Goal: Transaction & Acquisition: Book appointment/travel/reservation

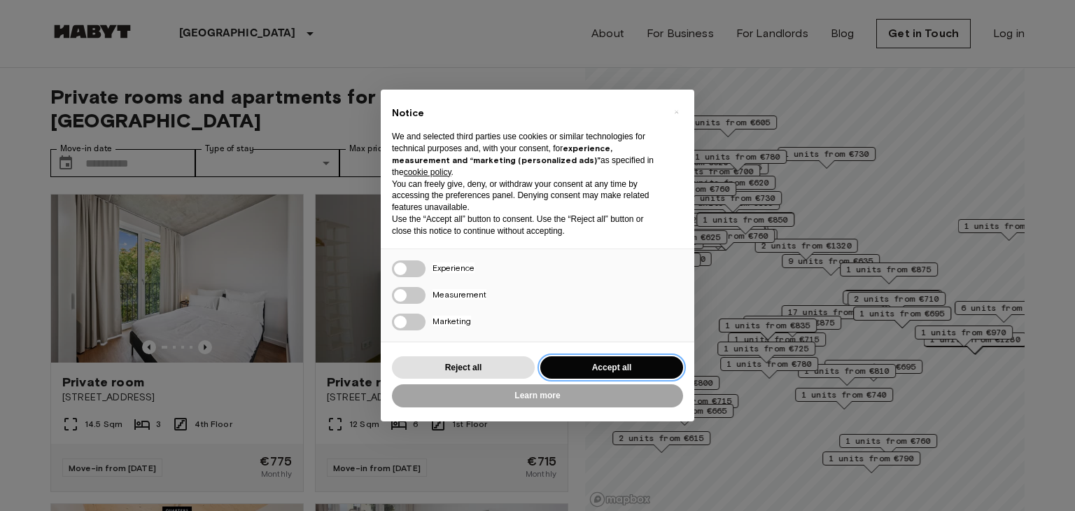
click at [588, 365] on button "Accept all" at bounding box center [611, 367] width 143 height 23
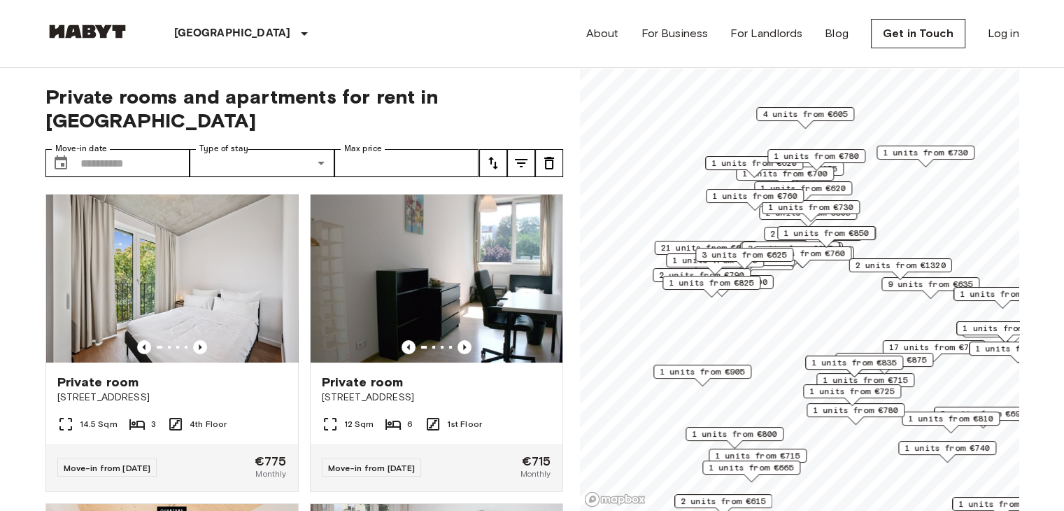
drag, startPoint x: 739, startPoint y: 220, endPoint x: 845, endPoint y: 260, distance: 113.6
click at [845, 260] on div "2 units from €760" at bounding box center [803, 253] width 98 height 14
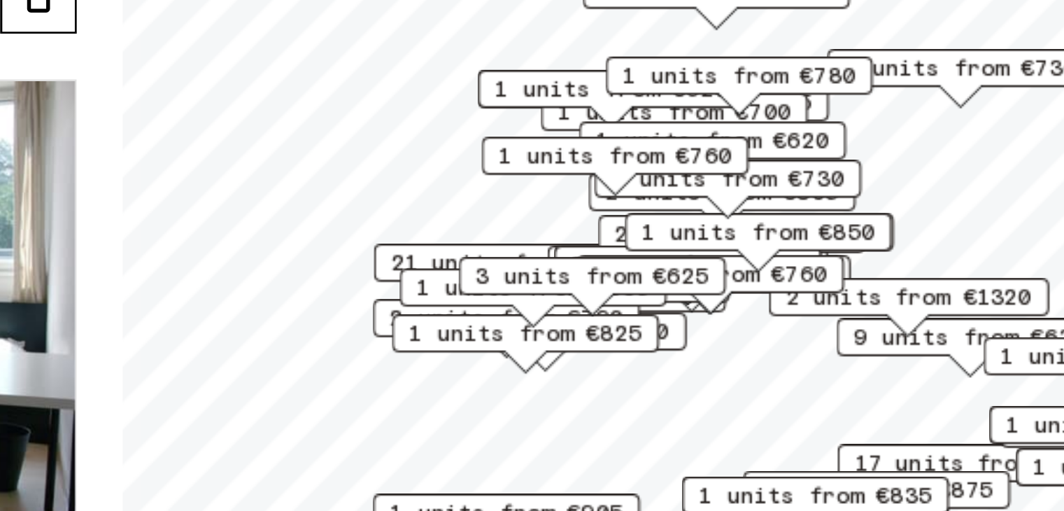
click at [770, 267] on span "3 units from €625" at bounding box center [752, 266] width 85 height 13
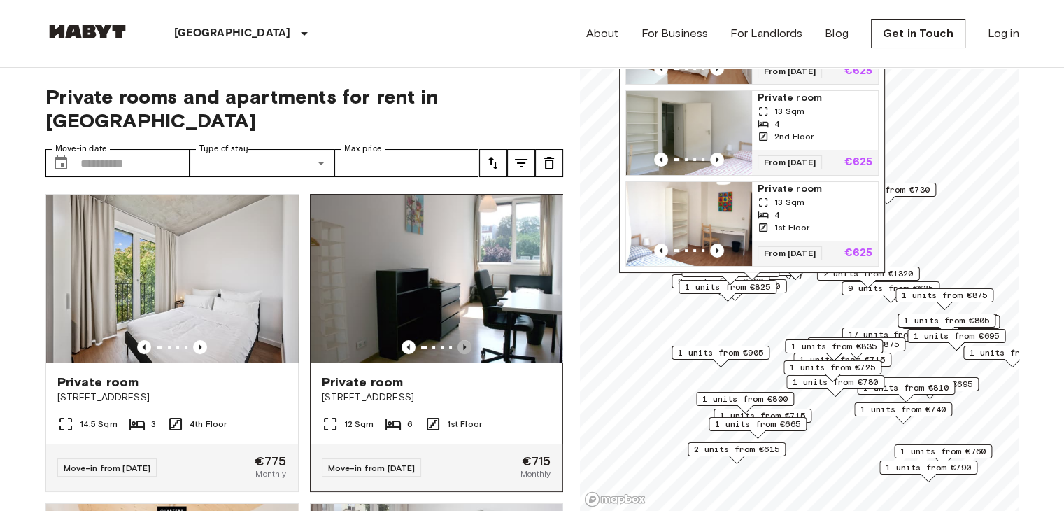
click at [459, 340] on icon "Previous image" at bounding box center [465, 347] width 14 height 14
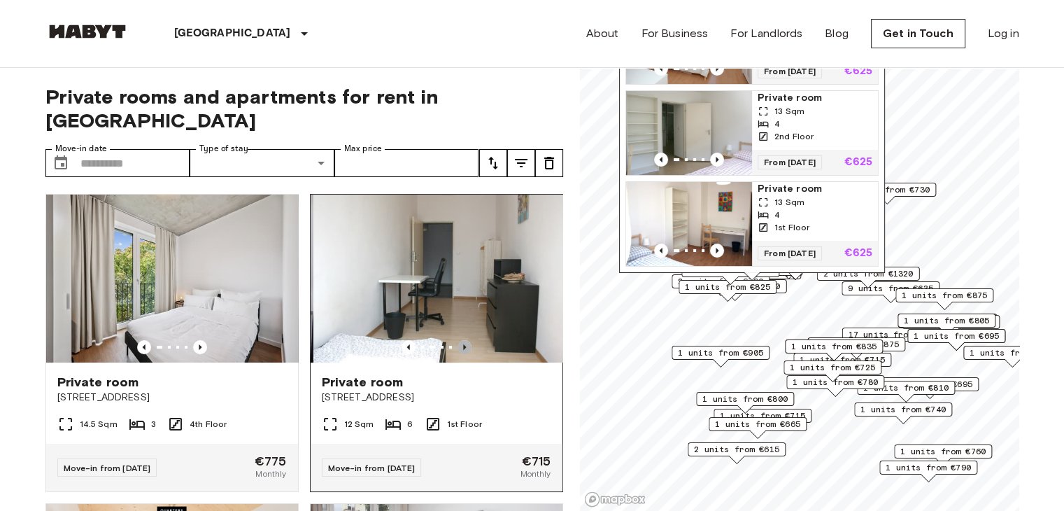
click at [459, 340] on icon "Previous image" at bounding box center [465, 347] width 14 height 14
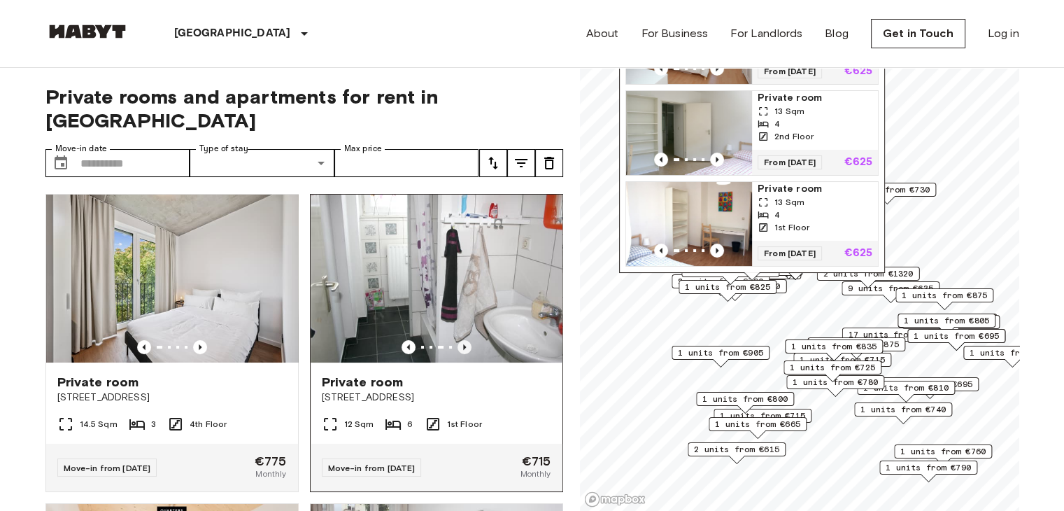
click at [459, 340] on icon "Previous image" at bounding box center [465, 347] width 14 height 14
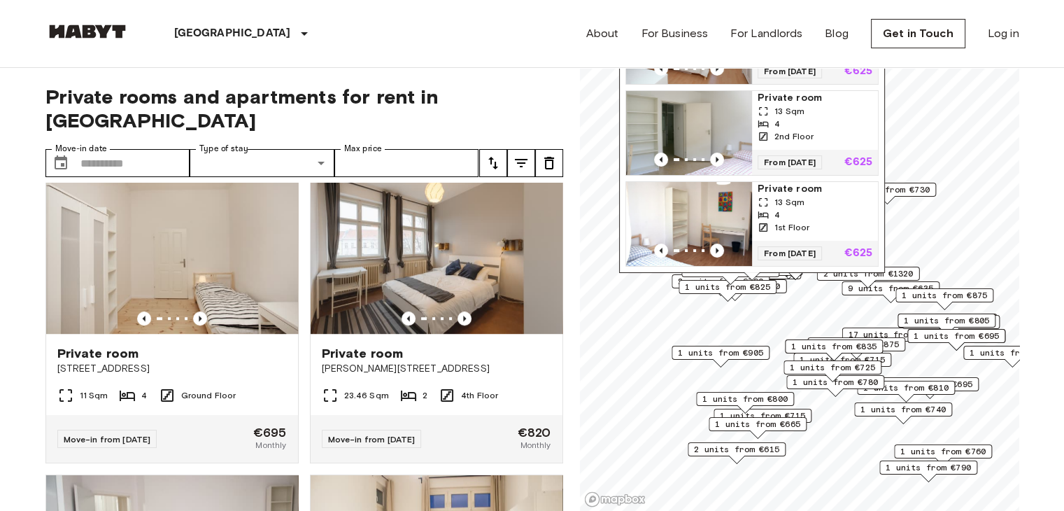
scroll to position [953, 0]
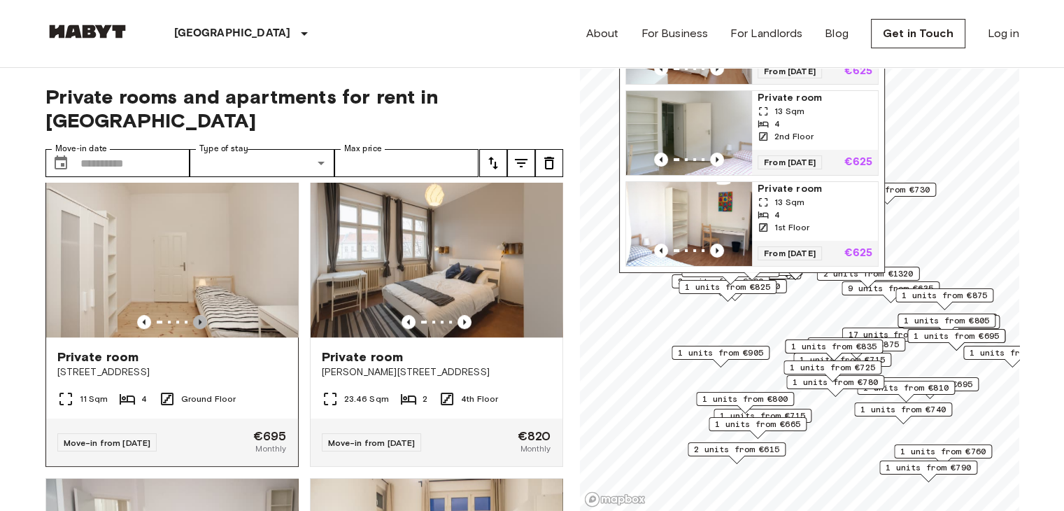
click at [195, 315] on icon "Previous image" at bounding box center [200, 322] width 14 height 14
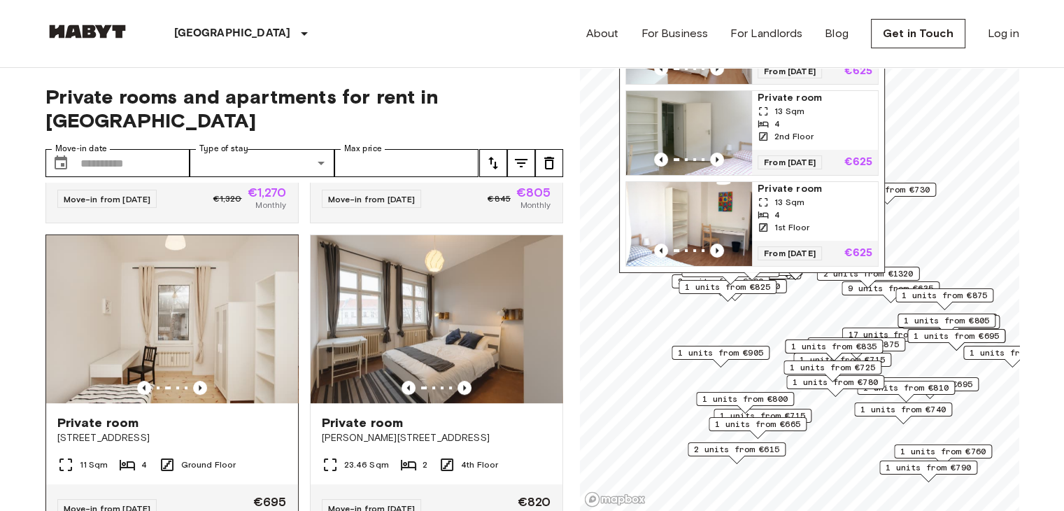
scroll to position [886, 0]
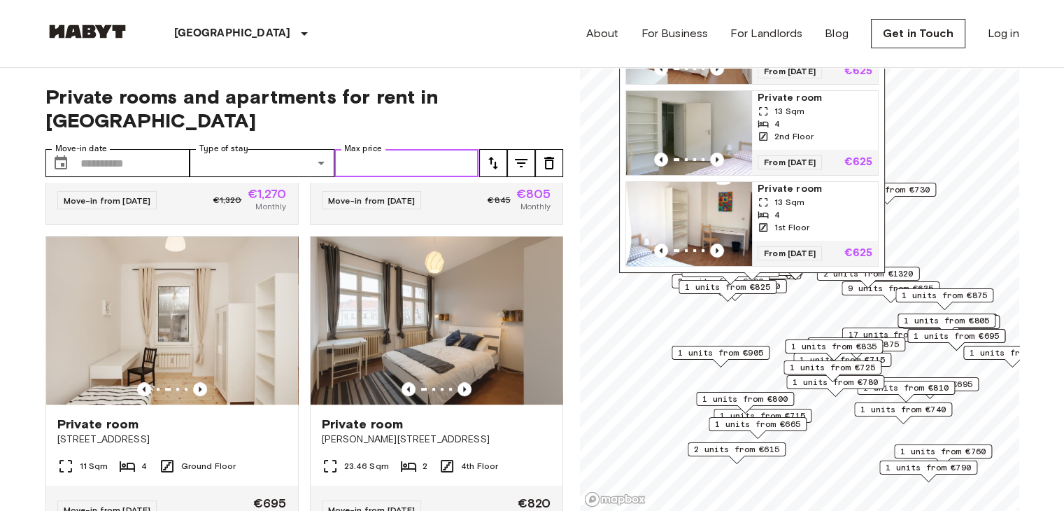
click at [358, 149] on input "Max price" at bounding box center [406, 163] width 145 height 28
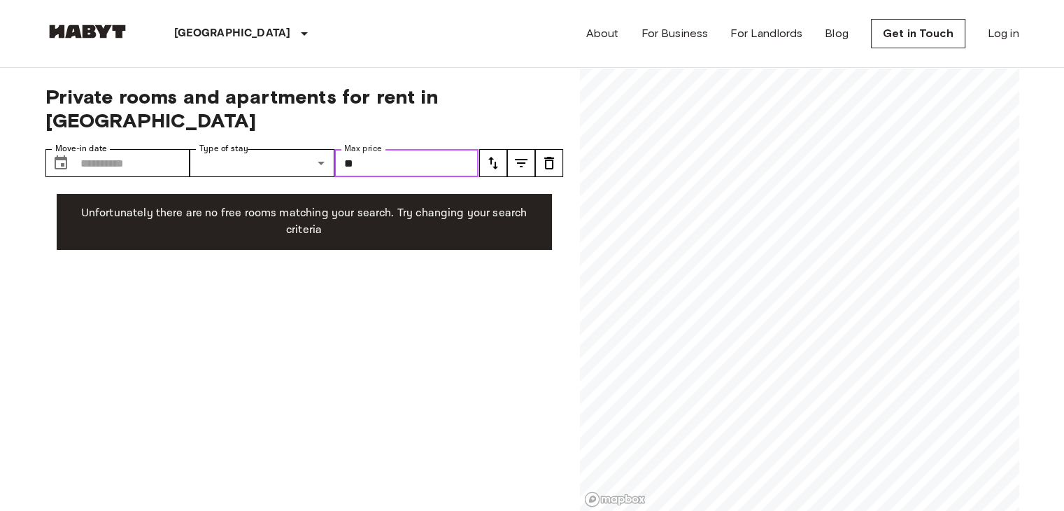
type input "*"
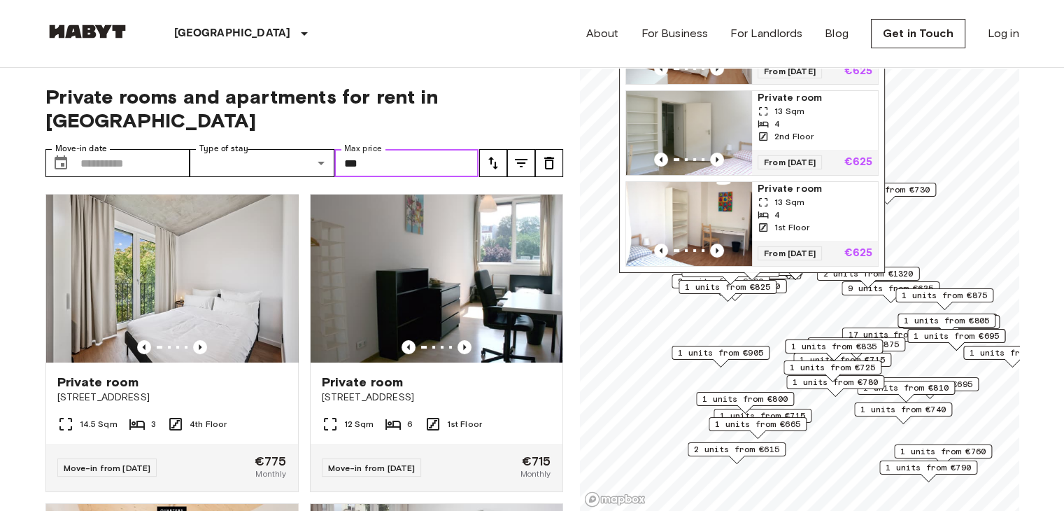
type input "***"
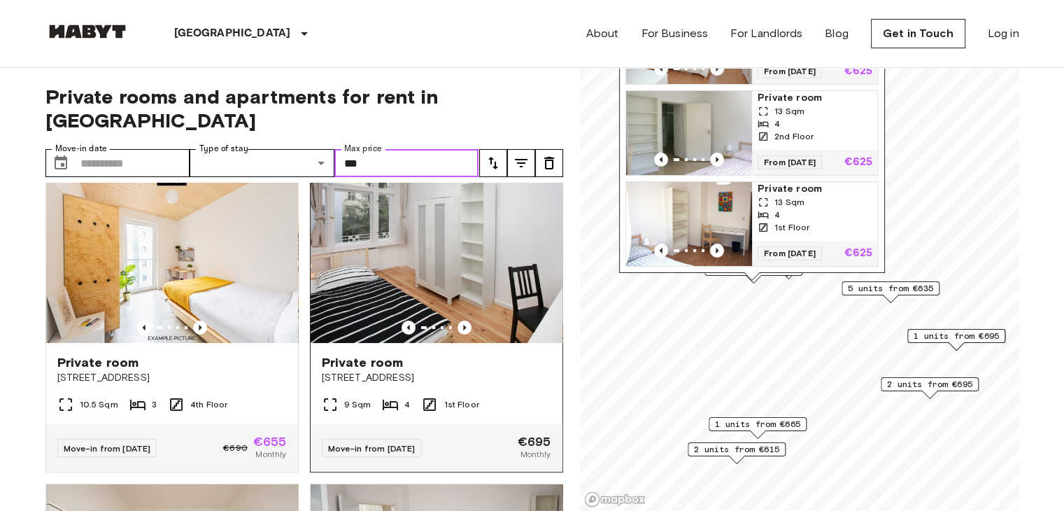
scroll to position [21, 0]
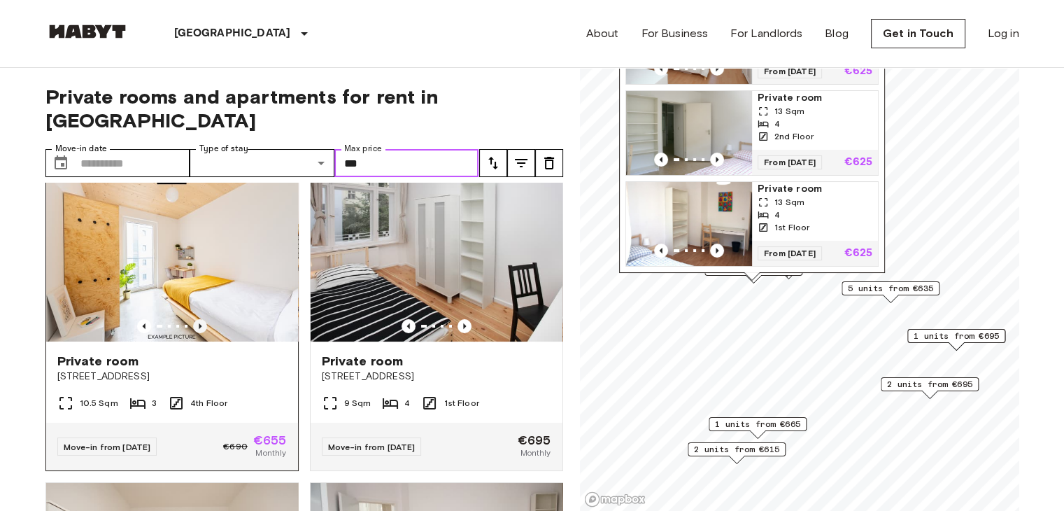
click at [195, 319] on icon "Previous image" at bounding box center [200, 326] width 14 height 14
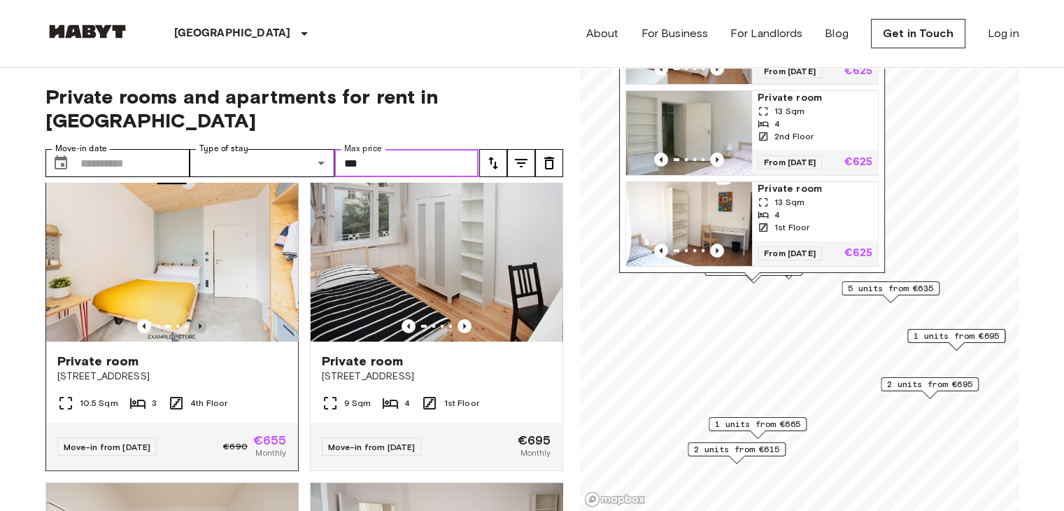
click at [195, 319] on icon "Previous image" at bounding box center [200, 326] width 14 height 14
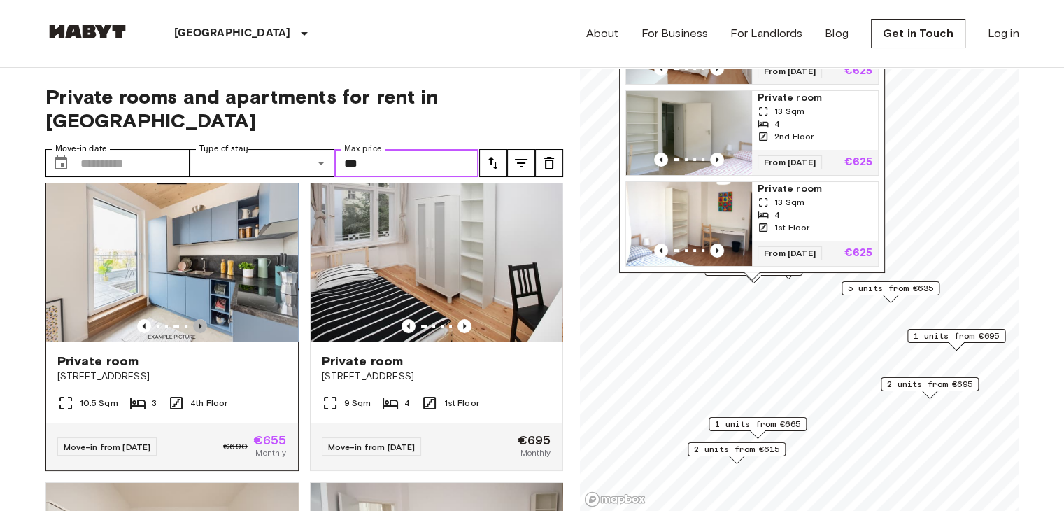
click at [195, 319] on icon "Previous image" at bounding box center [200, 326] width 14 height 14
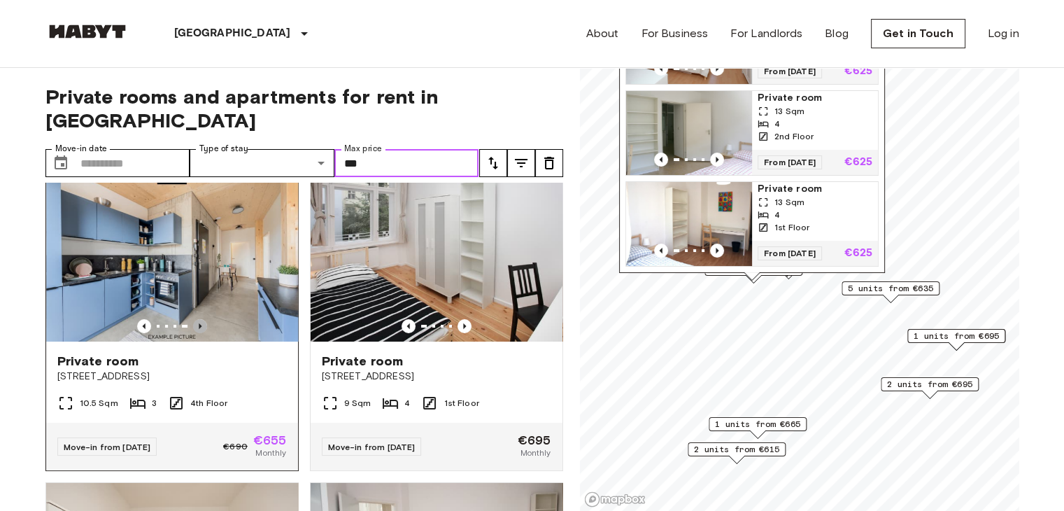
click at [195, 319] on icon "Previous image" at bounding box center [200, 326] width 14 height 14
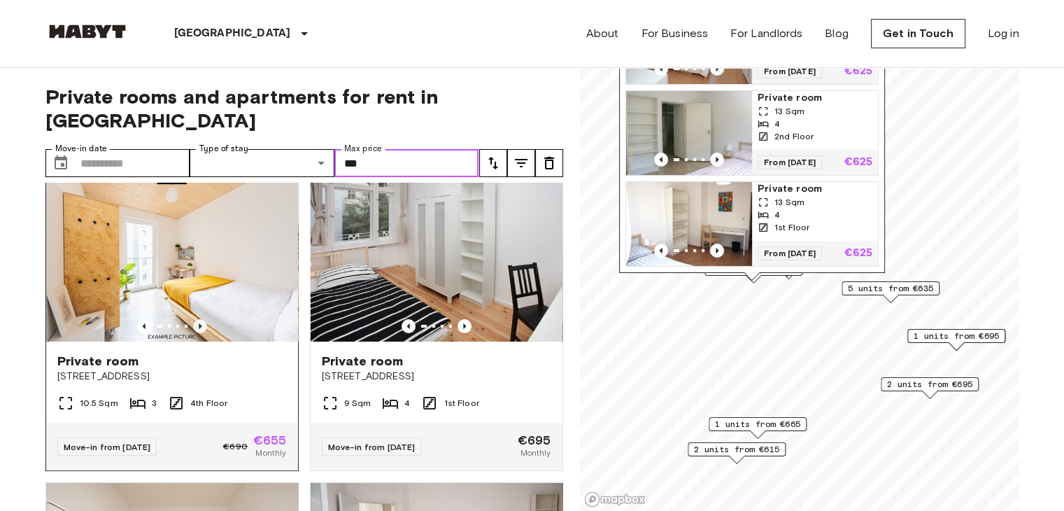
click at [195, 319] on icon "Previous image" at bounding box center [200, 326] width 14 height 14
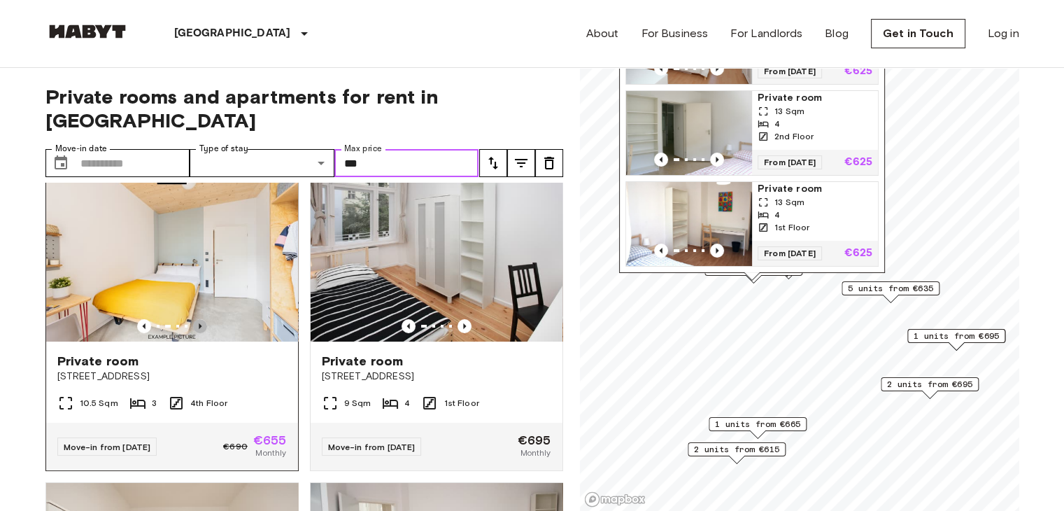
click at [195, 319] on icon "Previous image" at bounding box center [200, 326] width 14 height 14
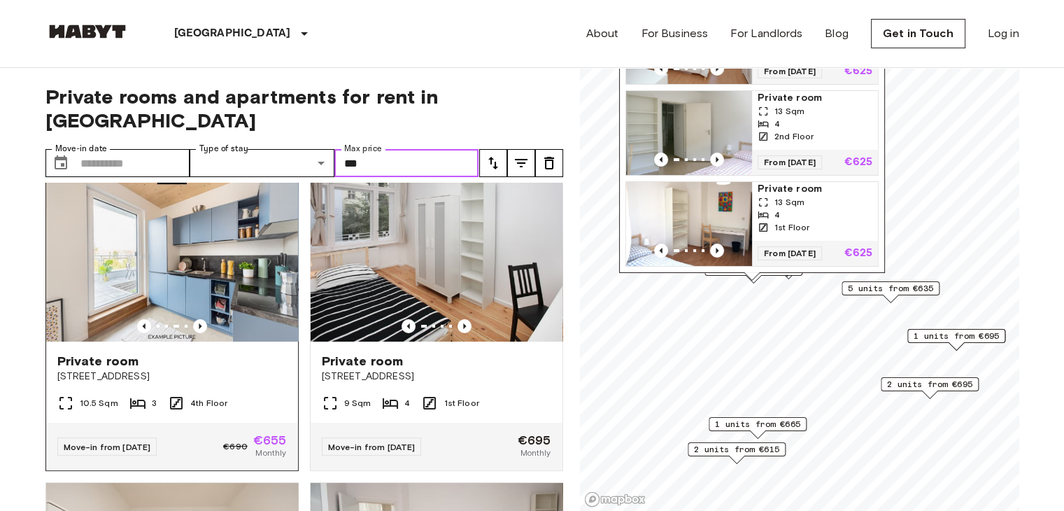
click at [227, 244] on img at bounding box center [172, 258] width 252 height 168
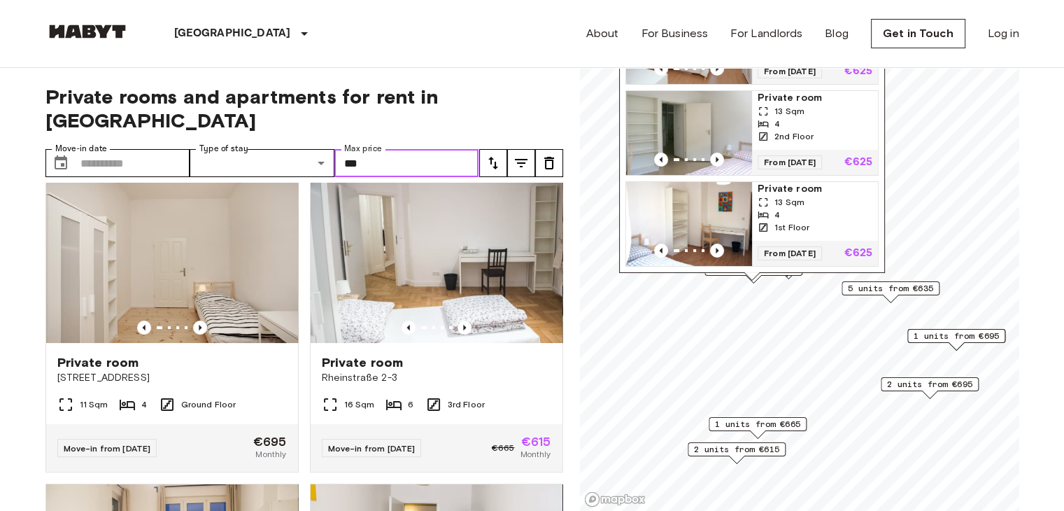
scroll to position [330, 0]
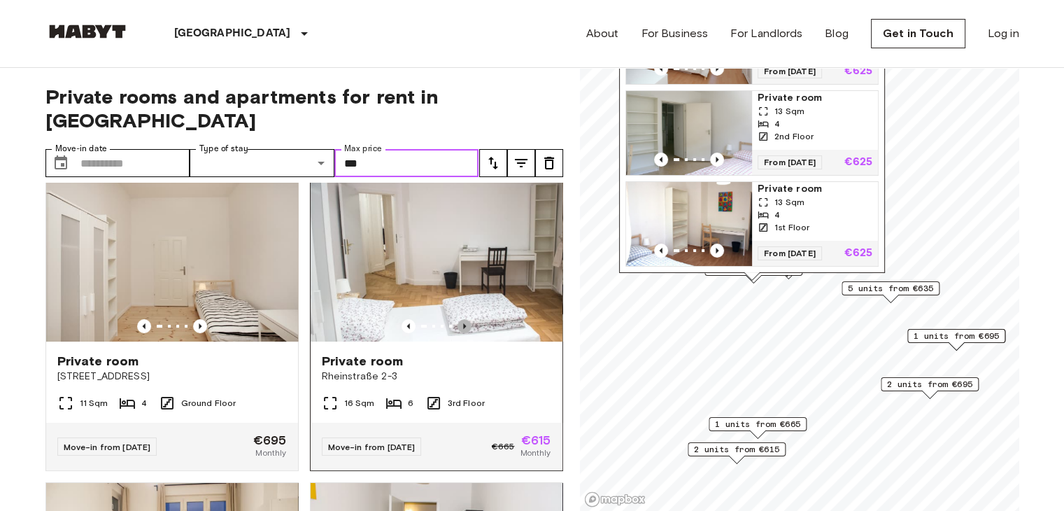
click at [458, 319] on icon "Previous image" at bounding box center [465, 326] width 14 height 14
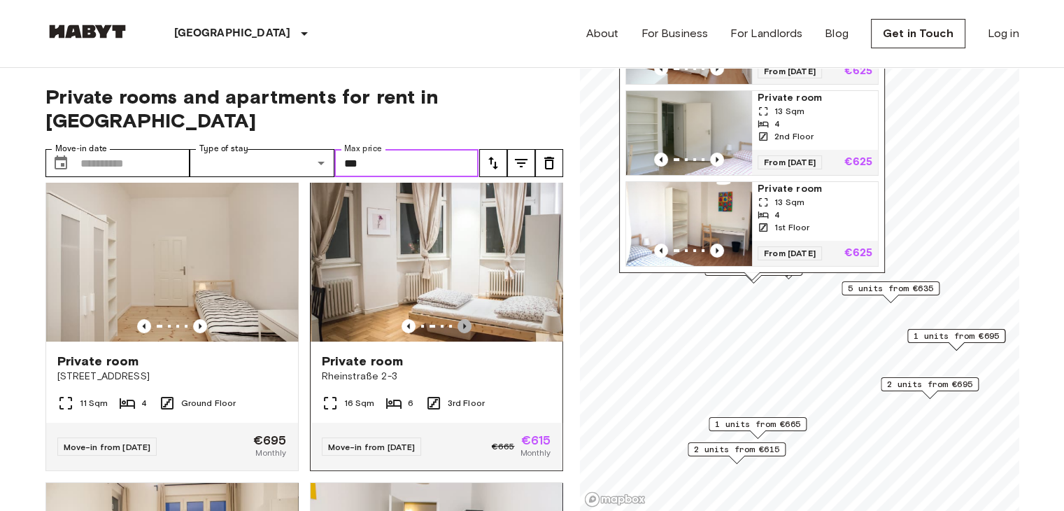
click at [458, 319] on icon "Previous image" at bounding box center [465, 326] width 14 height 14
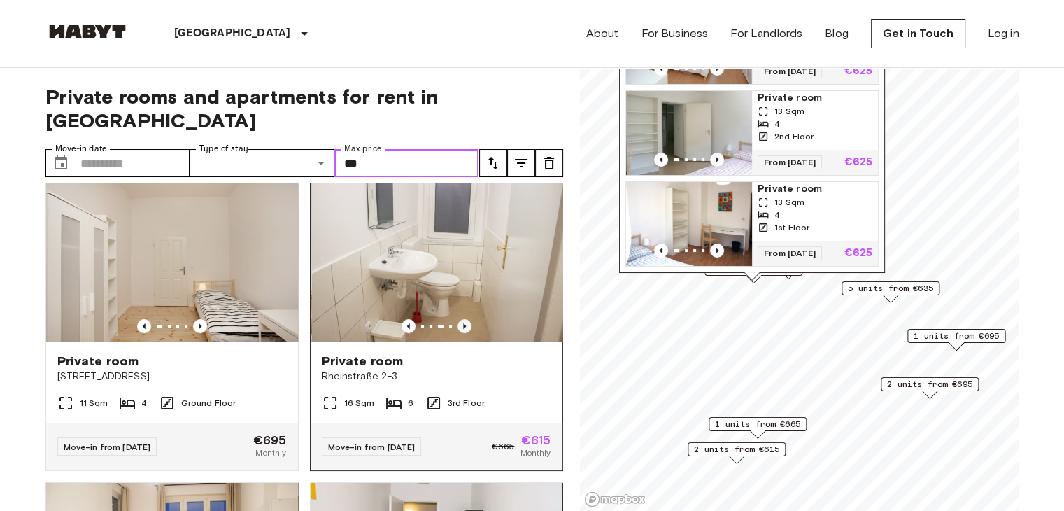
click at [458, 319] on icon "Previous image" at bounding box center [465, 326] width 14 height 14
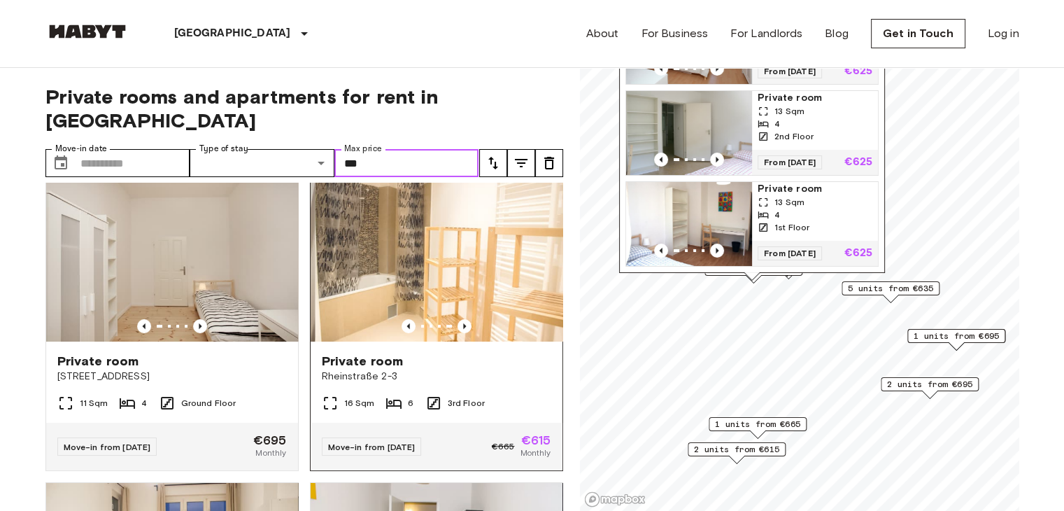
click at [435, 247] on img at bounding box center [441, 258] width 252 height 168
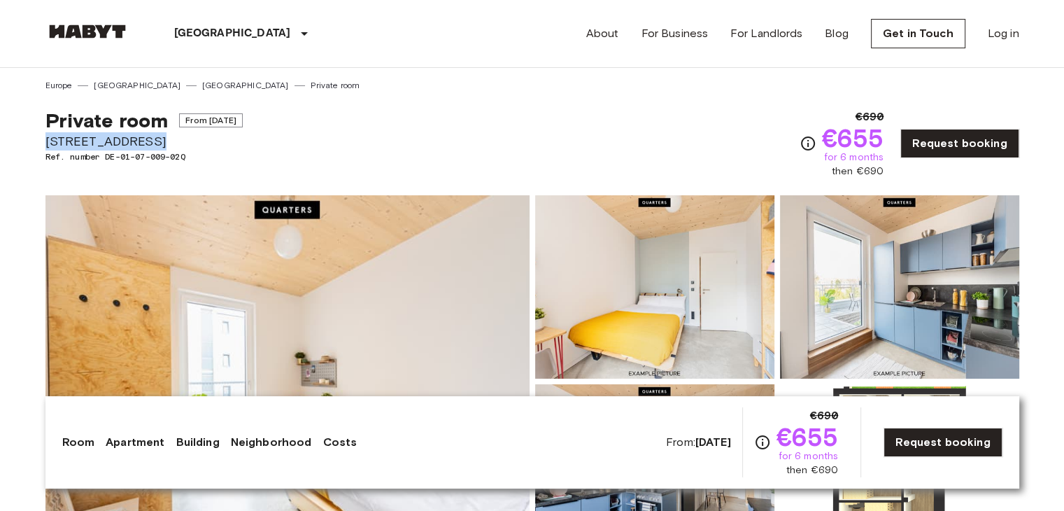
drag, startPoint x: 47, startPoint y: 139, endPoint x: 181, endPoint y: 141, distance: 133.7
click at [181, 141] on span "[STREET_ADDRESS]" at bounding box center [143, 141] width 197 height 18
copy span "[STREET_ADDRESS]"
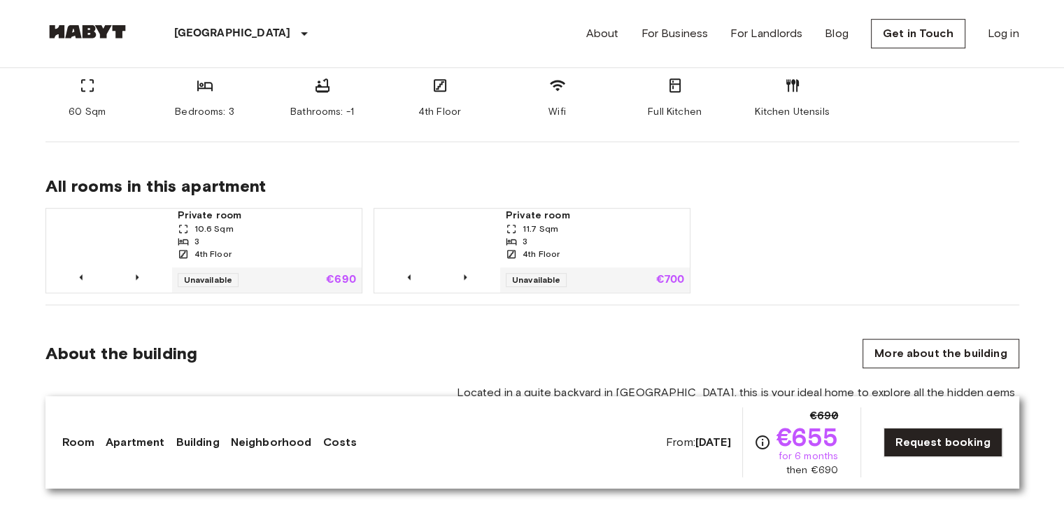
scroll to position [834, 0]
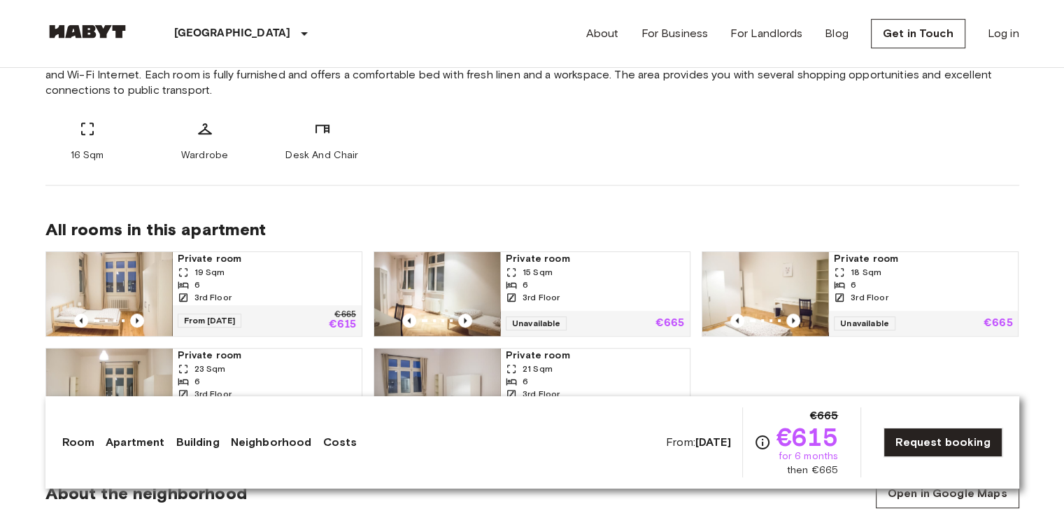
scroll to position [593, 0]
click at [389, 202] on div "All rooms in this apartment Private room 19 Sqm 6 3rd Floor From 08 Oct 25 €665…" at bounding box center [532, 315] width 974 height 260
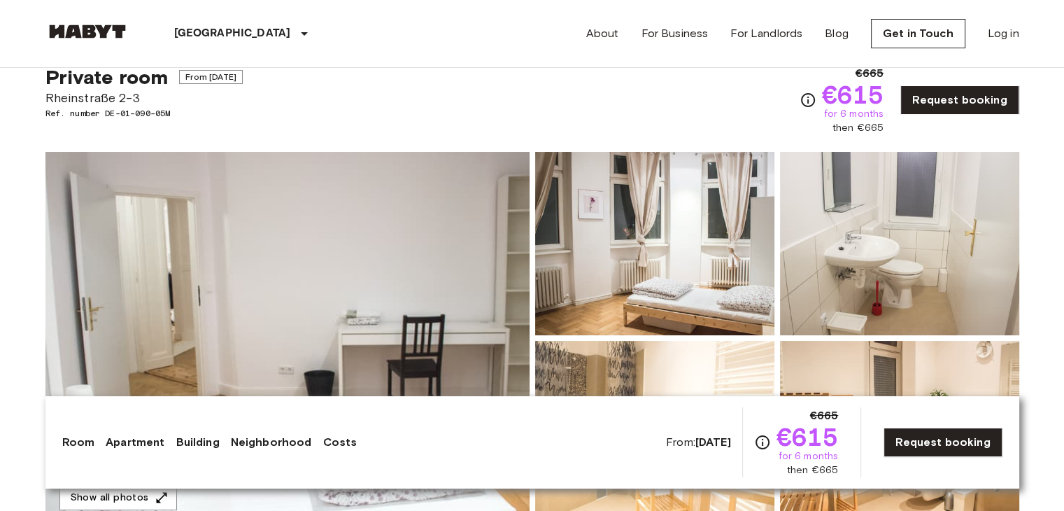
scroll to position [0, 0]
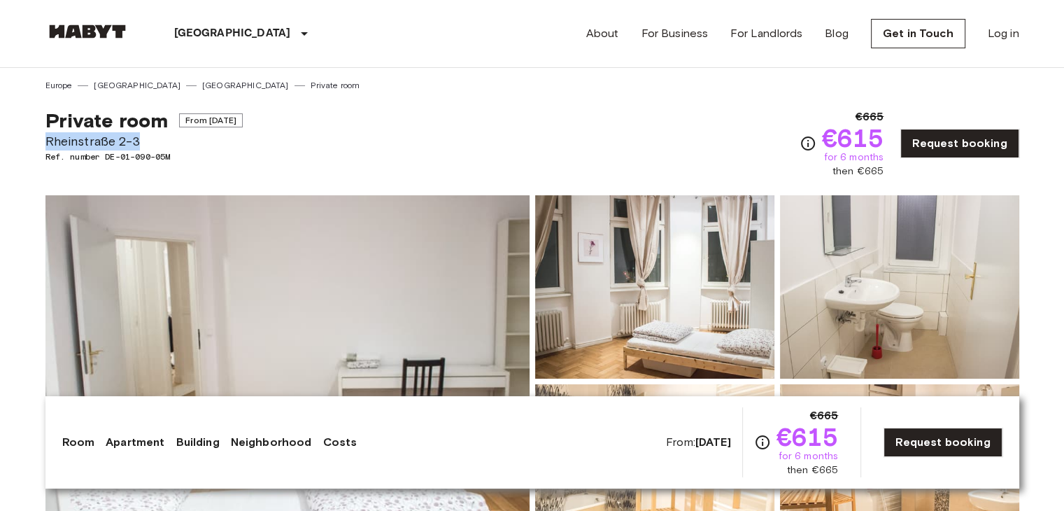
drag, startPoint x: 45, startPoint y: 139, endPoint x: 140, endPoint y: 141, distance: 95.2
click at [140, 141] on span "Rheinstraße 2-3" at bounding box center [143, 141] width 197 height 18
copy span "Rheinstraße 2-3"
